Goal: Task Accomplishment & Management: Use online tool/utility

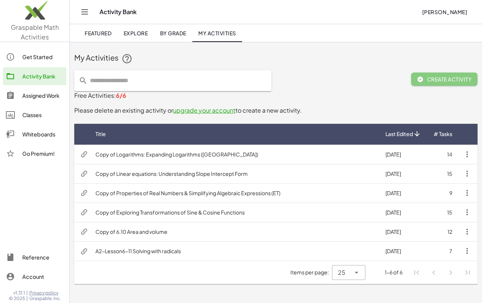
click at [35, 97] on div "Assigned Work" at bounding box center [42, 95] width 41 height 9
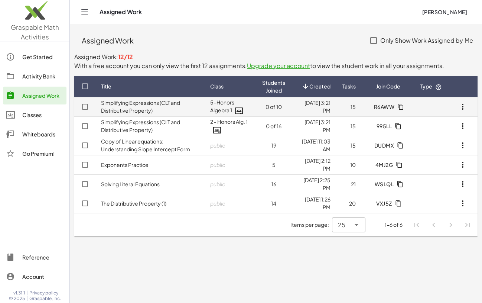
click at [380, 108] on span "R6AWW" at bounding box center [384, 106] width 21 height 7
click at [118, 110] on link "Simplifying Expressions (CLT and Distributive Property)" at bounding box center [140, 106] width 79 height 14
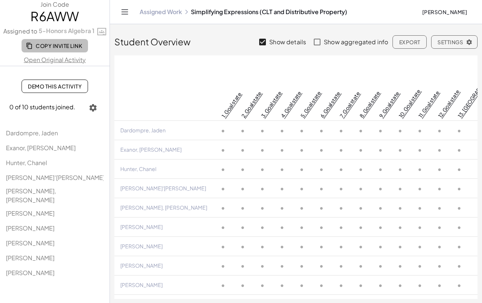
click at [44, 42] on span "Copy Invite Link" at bounding box center [54, 45] width 55 height 7
click at [64, 61] on link "Open Original Activity" at bounding box center [55, 59] width 110 height 9
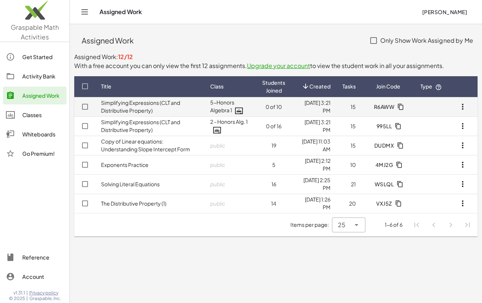
click at [384, 107] on span "R6AWW" at bounding box center [384, 106] width 21 height 7
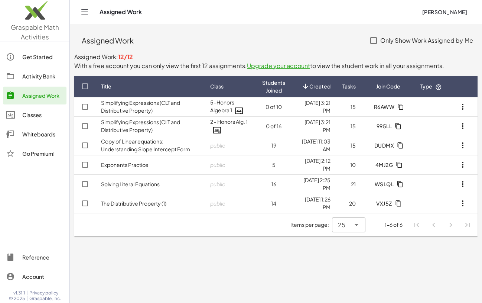
click at [375, 12] on div "Assigned Work" at bounding box center [258, 11] width 316 height 7
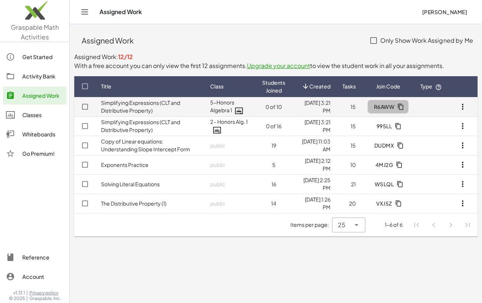
click at [389, 107] on span "R6AWW" at bounding box center [384, 106] width 21 height 7
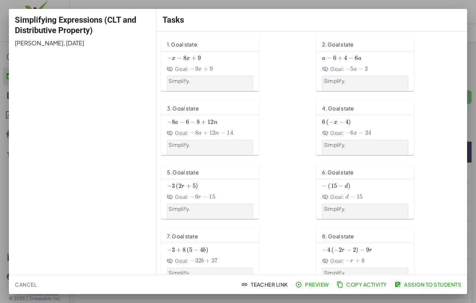
click at [472, 53] on div at bounding box center [238, 151] width 476 height 303
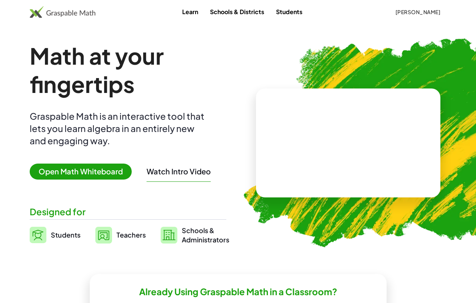
click at [291, 16] on link "Students" at bounding box center [289, 12] width 38 height 14
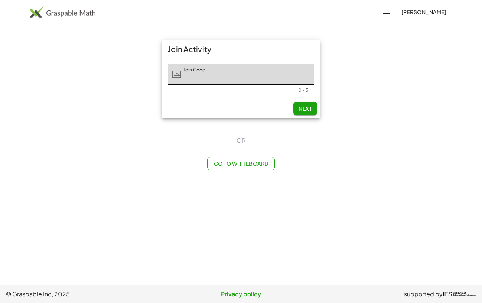
click at [243, 79] on input "Join Code" at bounding box center [247, 74] width 133 height 21
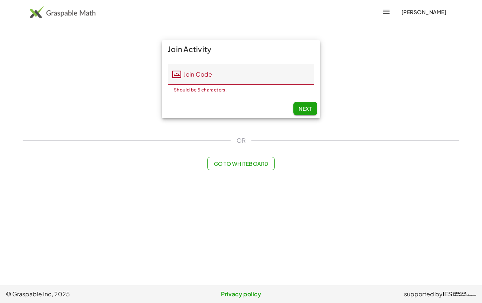
click at [402, 49] on div "Join Activity Join Code Join Code Should be 5 characters. 0 / 5 Next" at bounding box center [241, 79] width 446 height 87
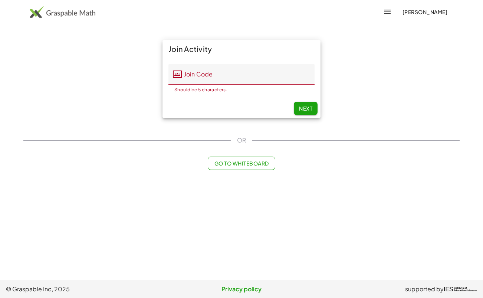
click at [101, 99] on div "Join Activity Join Code Join Code Should be 5 characters. 0 / 5 Next" at bounding box center [242, 79] width 446 height 87
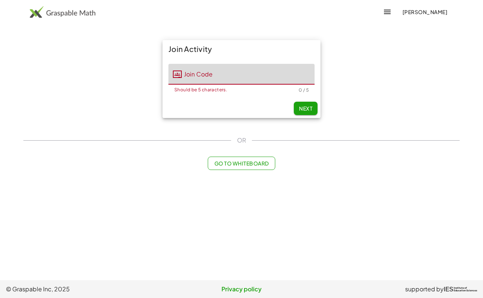
click at [213, 78] on input "Join Code" at bounding box center [248, 74] width 133 height 21
paste input "**********"
click at [260, 78] on input "**********" at bounding box center [248, 74] width 133 height 21
drag, startPoint x: 260, startPoint y: 78, endPoint x: 179, endPoint y: 77, distance: 81.7
click at [179, 77] on div "**********" at bounding box center [242, 74] width 146 height 21
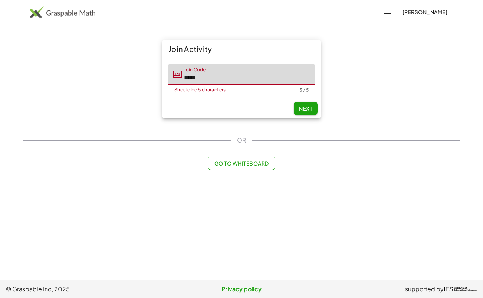
type input "*****"
click at [307, 110] on span "Next" at bounding box center [305, 108] width 13 height 7
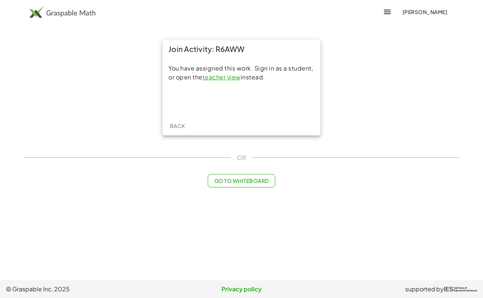
click at [339, 102] on div "Join Activity: R6AWW You have assigned this work. Sign in as a student, or open…" at bounding box center [242, 88] width 446 height 104
click at [242, 183] on span "Go to Whiteboard" at bounding box center [241, 180] width 55 height 7
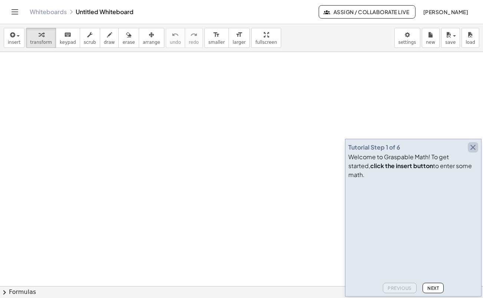
click at [472, 152] on icon "button" at bounding box center [473, 147] width 9 height 9
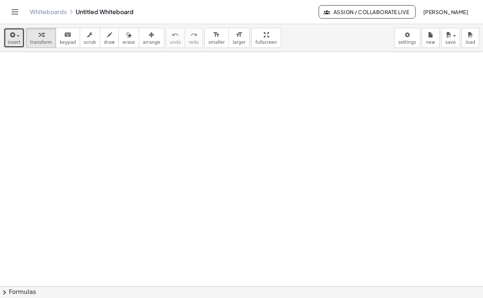
click at [14, 37] on icon "button" at bounding box center [12, 34] width 7 height 9
